Goal: Use online tool/utility: Utilize a website feature to perform a specific function

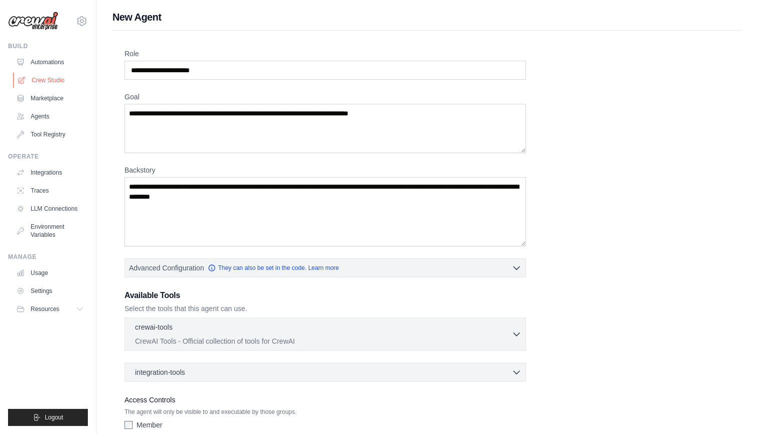
click at [49, 77] on link "Crew Studio" at bounding box center [51, 80] width 76 height 16
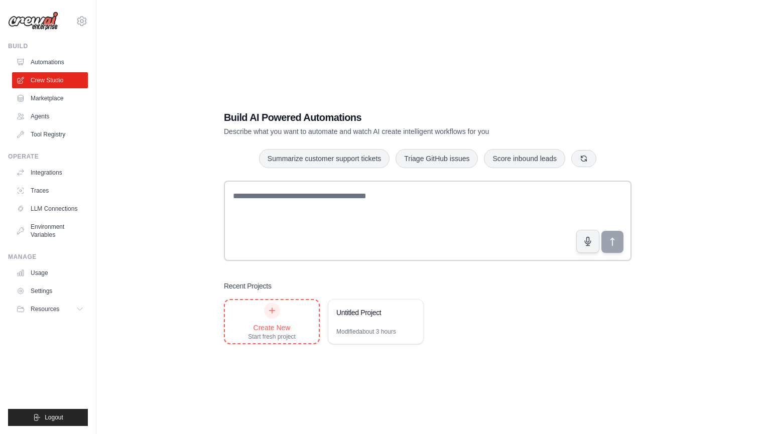
click at [277, 307] on div at bounding box center [272, 311] width 16 height 16
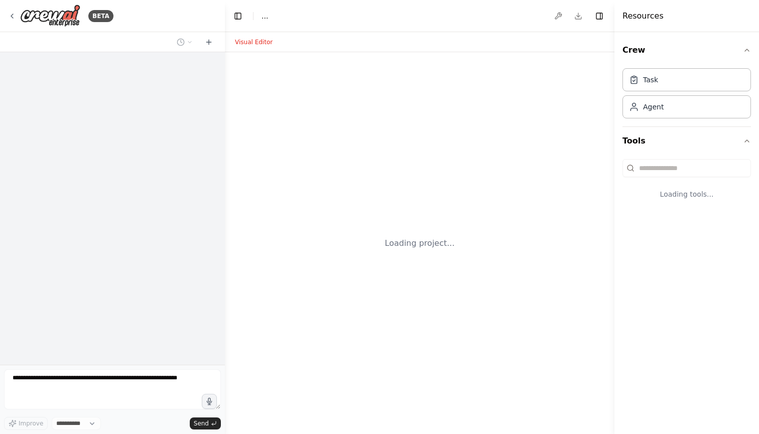
select select "****"
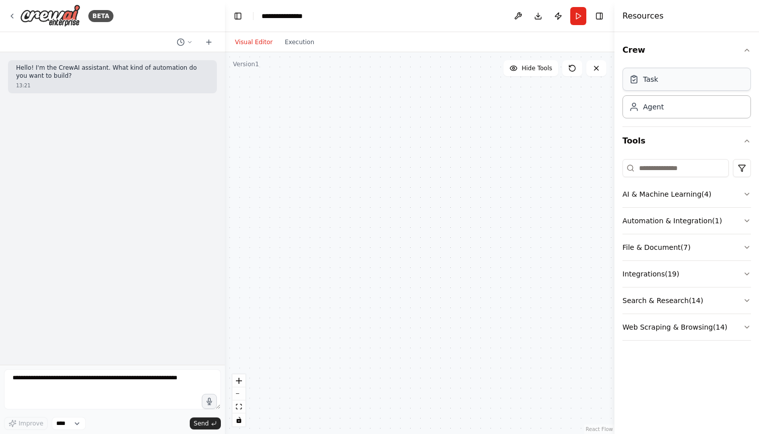
click at [646, 81] on div "Task" at bounding box center [650, 79] width 15 height 10
click at [652, 109] on div "Agent" at bounding box center [653, 106] width 21 height 10
click at [649, 196] on button "AI & Machine Learning ( 4 )" at bounding box center [686, 194] width 129 height 26
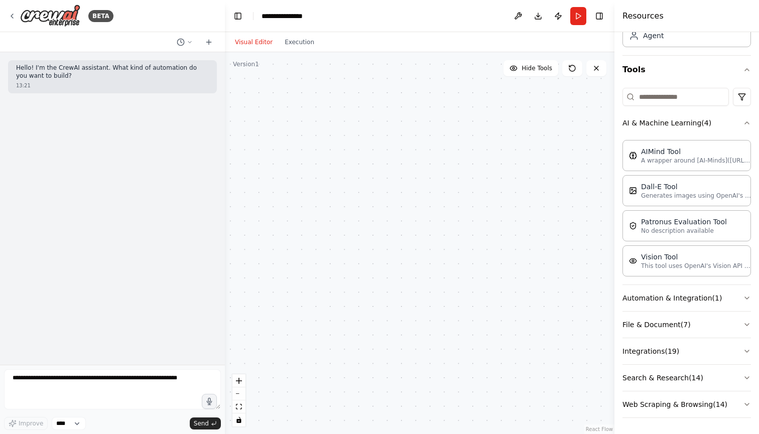
scroll to position [71, 0]
click at [652, 298] on button "Automation & Integration ( 1 )" at bounding box center [686, 298] width 129 height 26
